Goal: Find contact information: Find specific fact

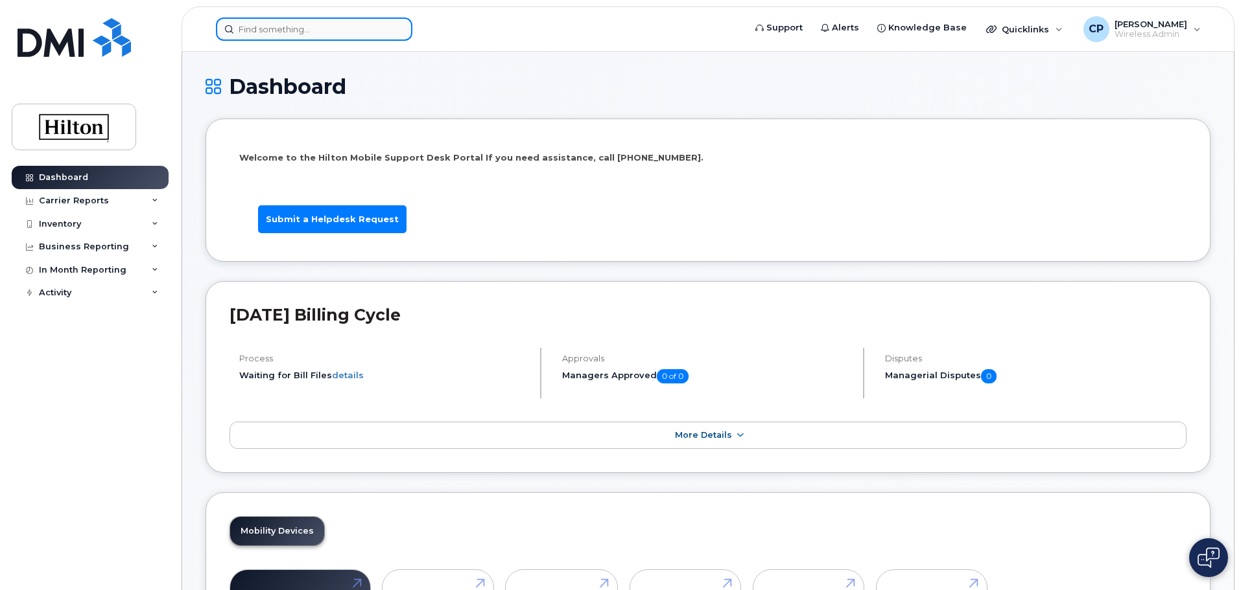
click at [344, 33] on input at bounding box center [314, 29] width 196 height 23
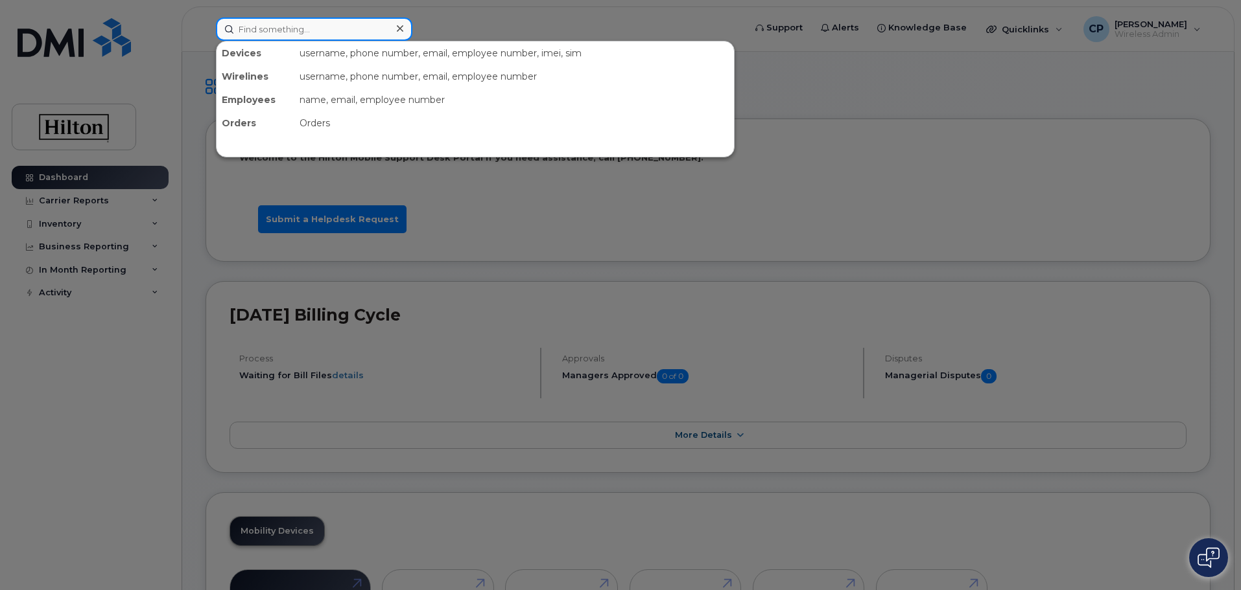
paste input "[PERSON_NAME][EMAIL_ADDRESS][PERSON_NAME][PERSON_NAME][DOMAIN_NAME]"
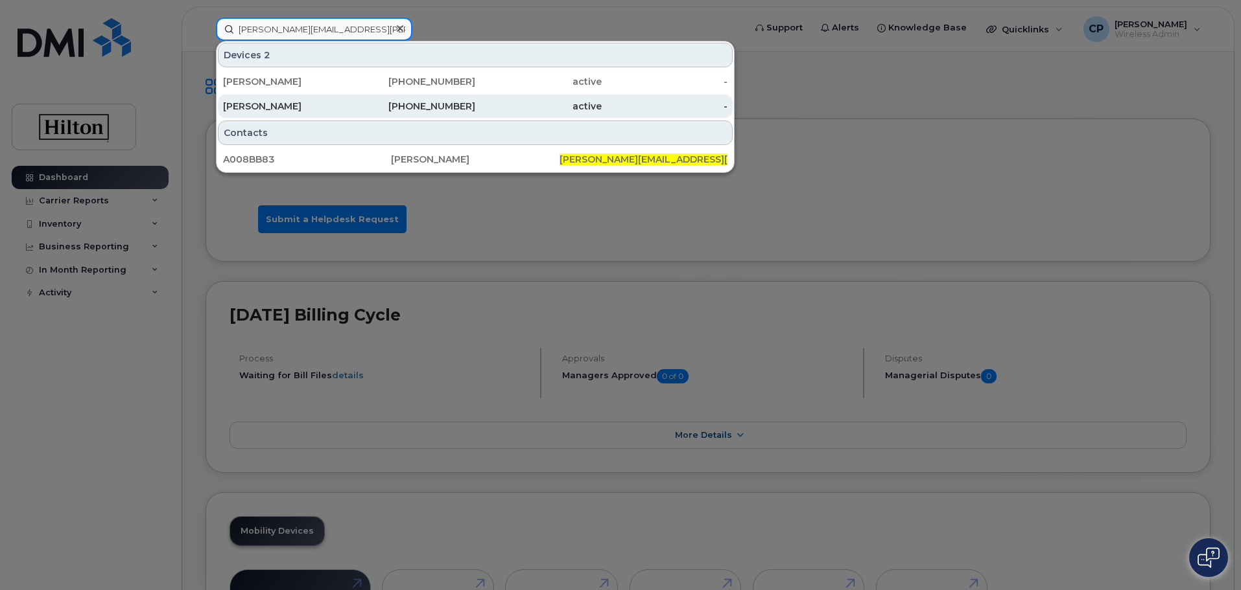
type input "[PERSON_NAME][EMAIL_ADDRESS][PERSON_NAME][PERSON_NAME][DOMAIN_NAME]"
click at [342, 113] on div "[PERSON_NAME]" at bounding box center [286, 106] width 126 height 23
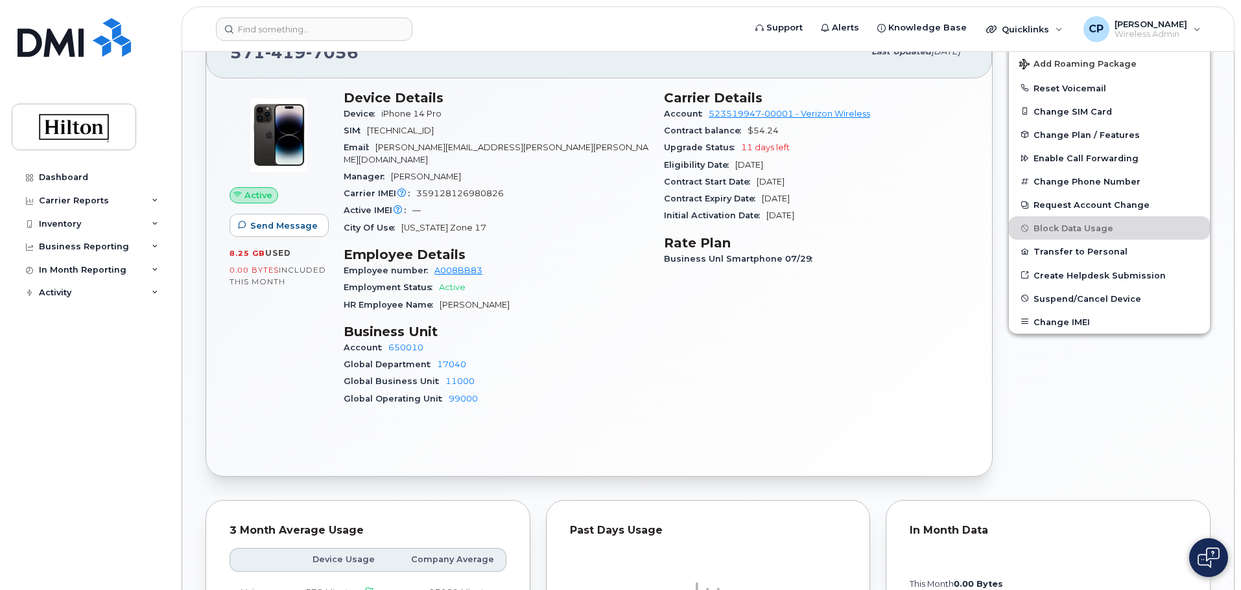
scroll to position [324, 0]
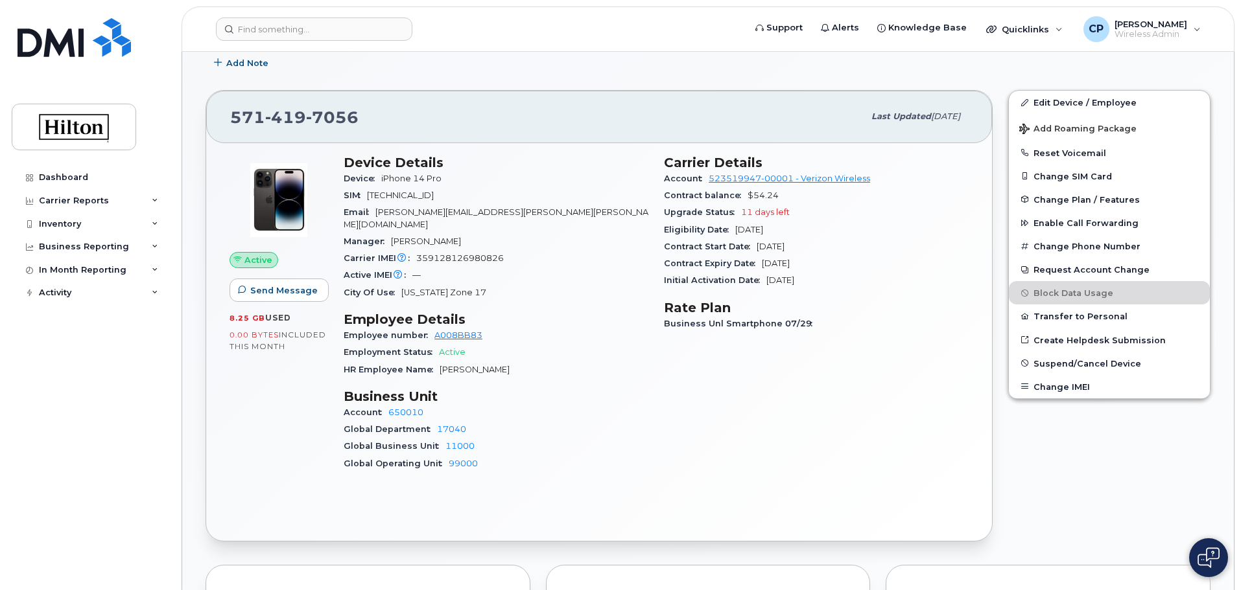
click at [342, 513] on div "Active Send Message 8.25 GB  used 0.00 Bytes  included this month Device Detail…" at bounding box center [599, 342] width 786 height 398
click at [972, 433] on div "Carrier Details Account 523519947-00001 - Verizon Wireless Contract balance $54…" at bounding box center [816, 319] width 320 height 344
drag, startPoint x: 1020, startPoint y: 454, endPoint x: 1008, endPoint y: 447, distance: 13.7
click at [1019, 452] on div "Edit Device / Employee Add Roaming Package Reset Voicemail Change SIM Card Chan…" at bounding box center [1109, 315] width 218 height 467
click at [450, 215] on span "[PERSON_NAME][EMAIL_ADDRESS][PERSON_NAME][PERSON_NAME][DOMAIN_NAME]" at bounding box center [496, 217] width 305 height 21
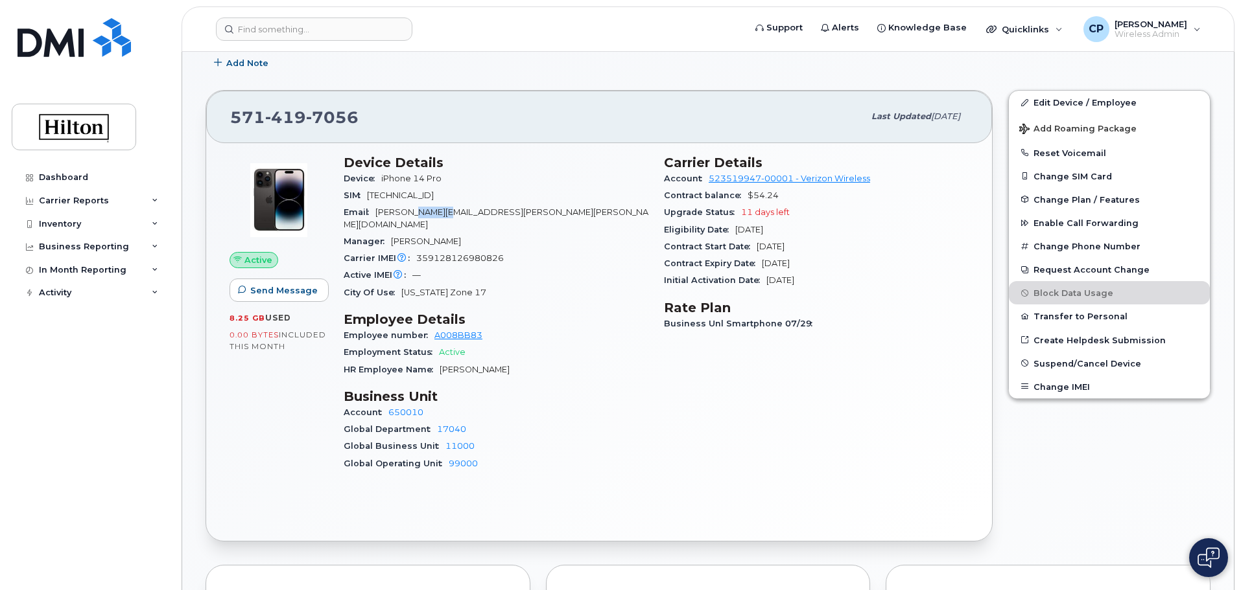
click at [450, 215] on span "[PERSON_NAME][EMAIL_ADDRESS][PERSON_NAME][PERSON_NAME][DOMAIN_NAME]" at bounding box center [496, 217] width 305 height 21
click at [487, 218] on div "Email Stephen.Gangemi@hilton.com" at bounding box center [496, 218] width 305 height 29
drag, startPoint x: 509, startPoint y: 213, endPoint x: 379, endPoint y: 211, distance: 130.3
click at [379, 211] on div "Email Stephen.Gangemi@hilton.com" at bounding box center [496, 218] width 305 height 29
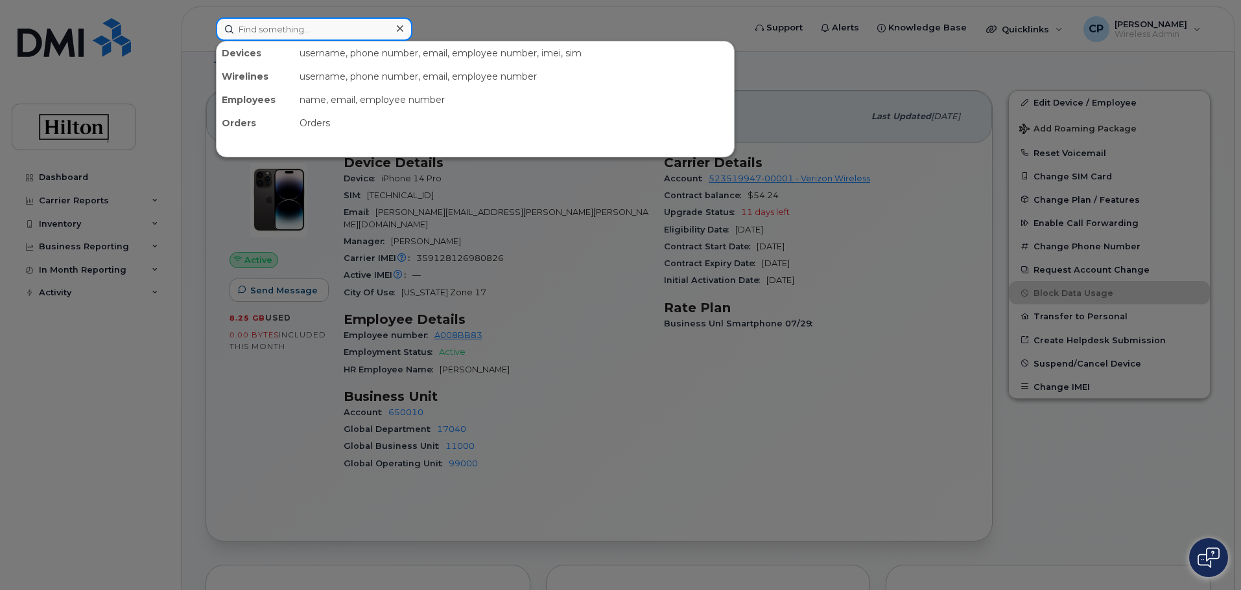
click at [313, 29] on input at bounding box center [314, 29] width 196 height 23
click at [520, 215] on div at bounding box center [620, 295] width 1241 height 590
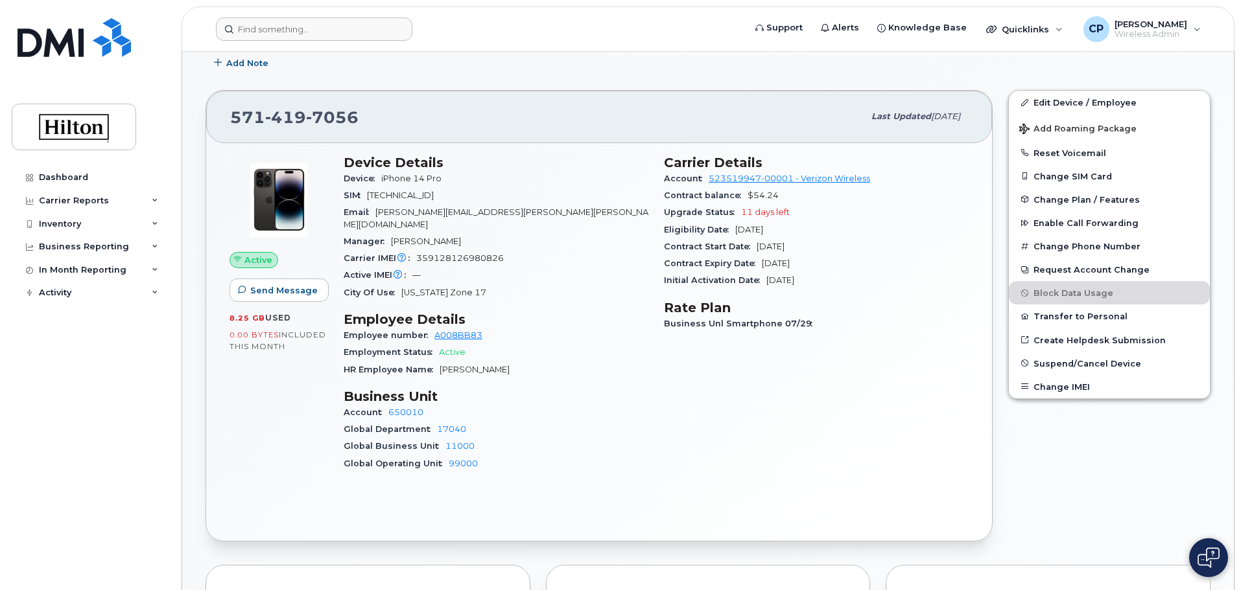
click at [493, 212] on span "[PERSON_NAME][EMAIL_ADDRESS][PERSON_NAME][PERSON_NAME][DOMAIN_NAME]" at bounding box center [496, 217] width 305 height 21
drag, startPoint x: 530, startPoint y: 211, endPoint x: 379, endPoint y: 214, distance: 151.7
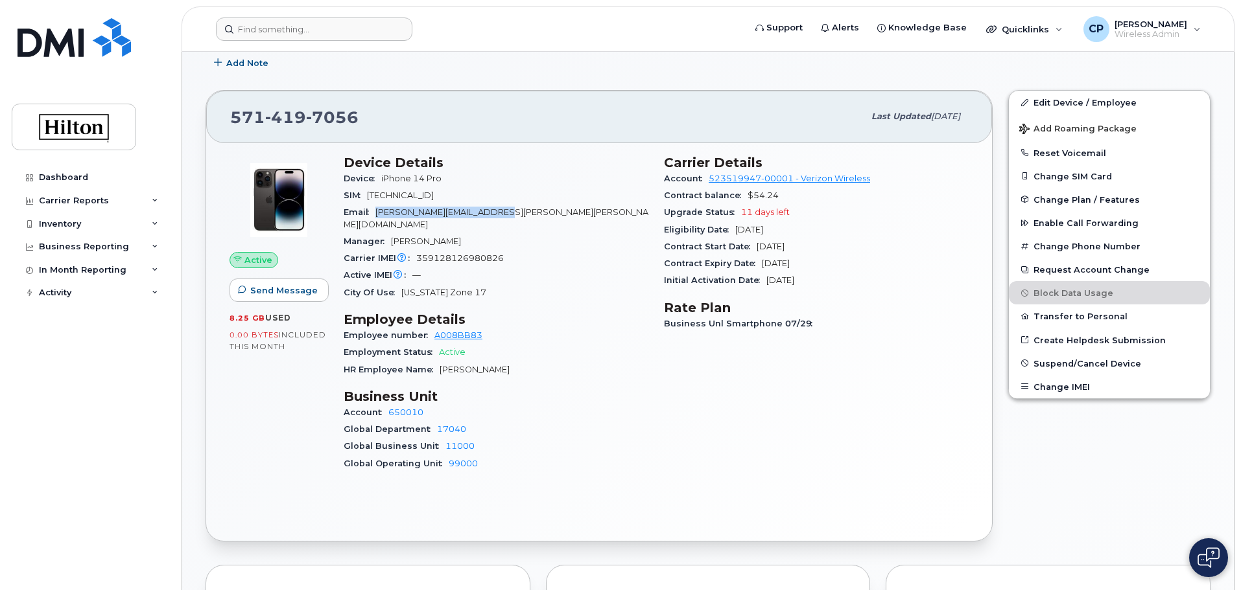
click at [379, 214] on div "Email Stephen.Gangemi@hilton.com" at bounding box center [496, 218] width 305 height 29
copy span "[PERSON_NAME][EMAIL_ADDRESS][PERSON_NAME][PERSON_NAME][DOMAIN_NAME]"
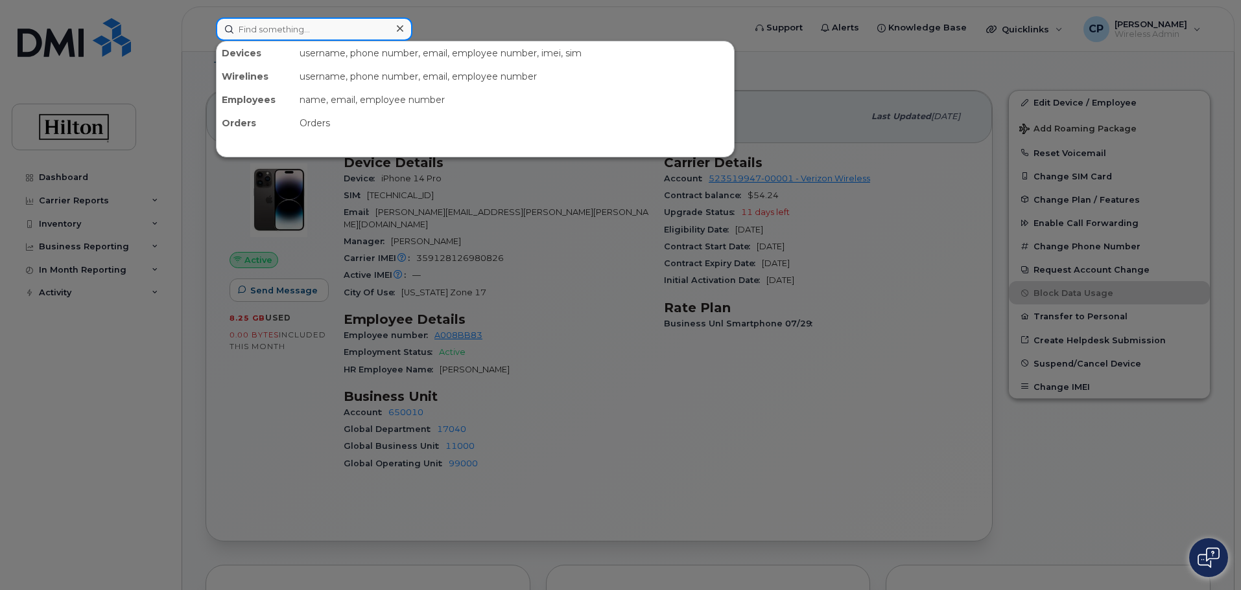
click at [325, 27] on input at bounding box center [314, 29] width 196 height 23
paste input "[PERSON_NAME][EMAIL_ADDRESS][PERSON_NAME][PERSON_NAME][DOMAIN_NAME]"
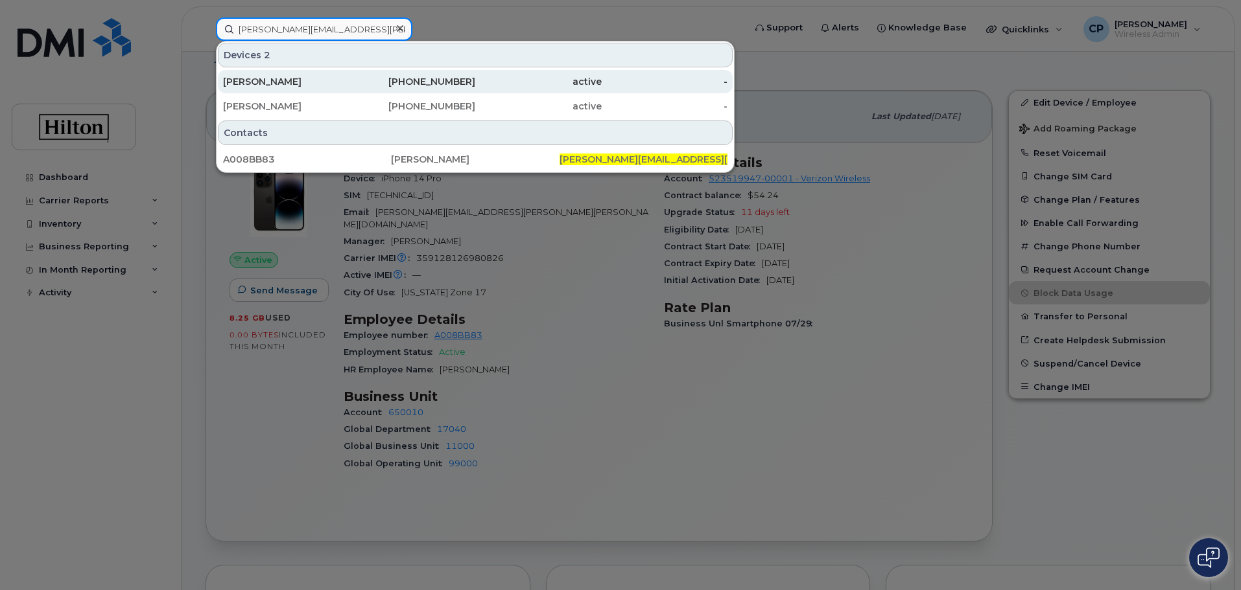
type input "[PERSON_NAME][EMAIL_ADDRESS][PERSON_NAME][PERSON_NAME][DOMAIN_NAME]"
click at [471, 88] on div "571-623-2528" at bounding box center [412, 81] width 126 height 13
